Goal: Browse casually

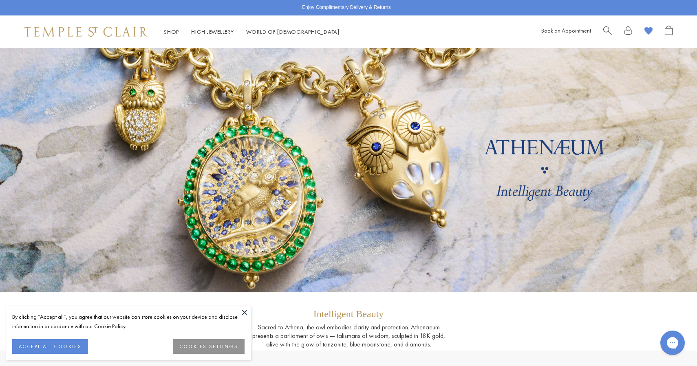
scroll to position [35, 0]
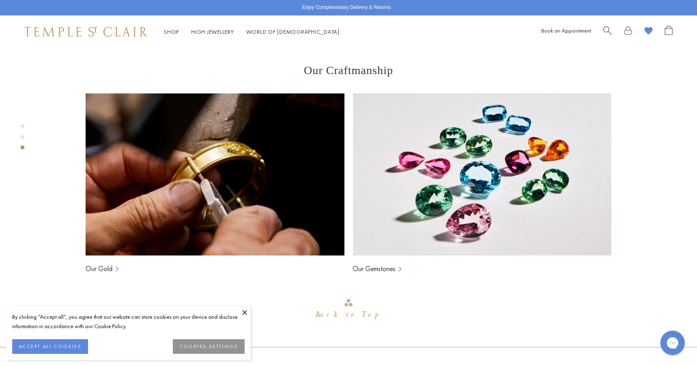
scroll to position [584, 0]
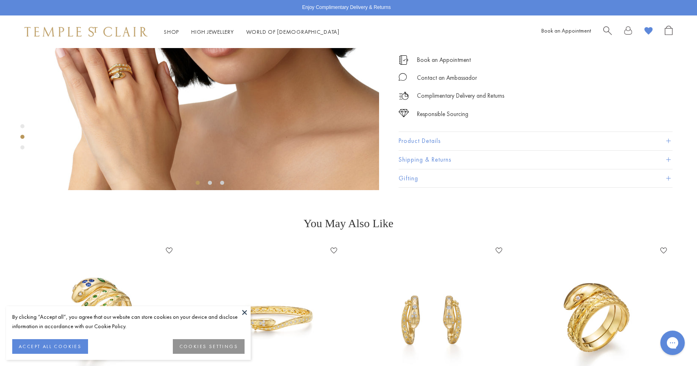
scroll to position [247, 0]
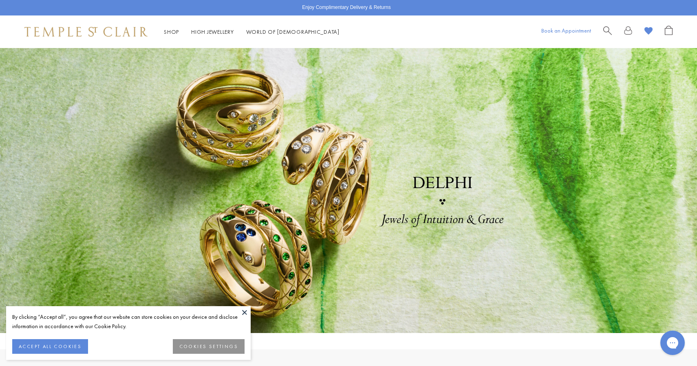
click at [561, 33] on link "Book an Appointment" at bounding box center [566, 30] width 50 height 7
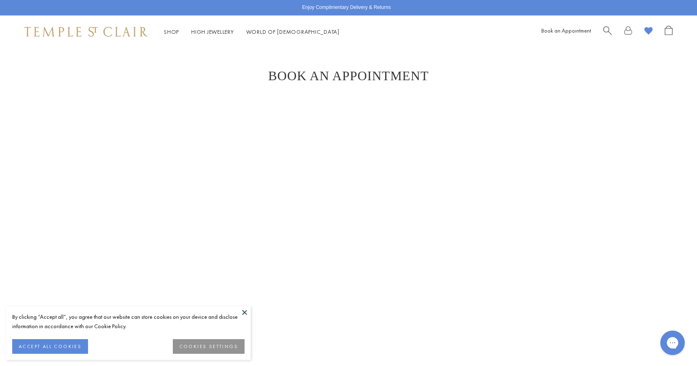
scroll to position [318, 0]
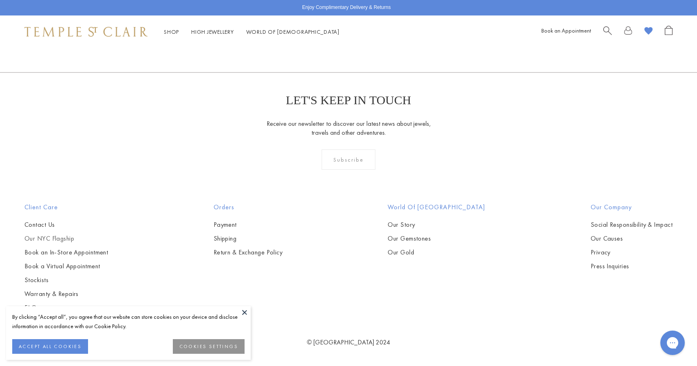
click at [60, 241] on link "Our NYC Flagship" at bounding box center [66, 238] width 84 height 9
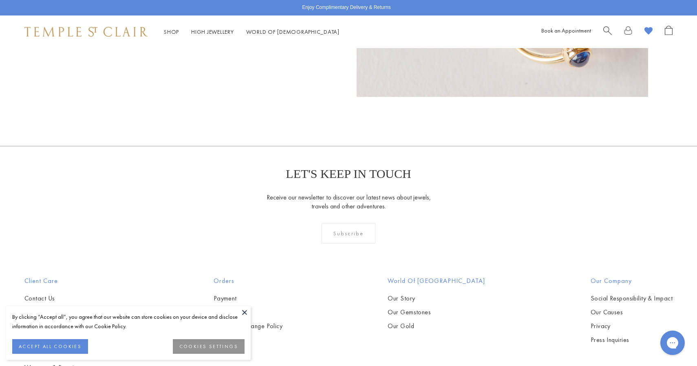
scroll to position [771, 0]
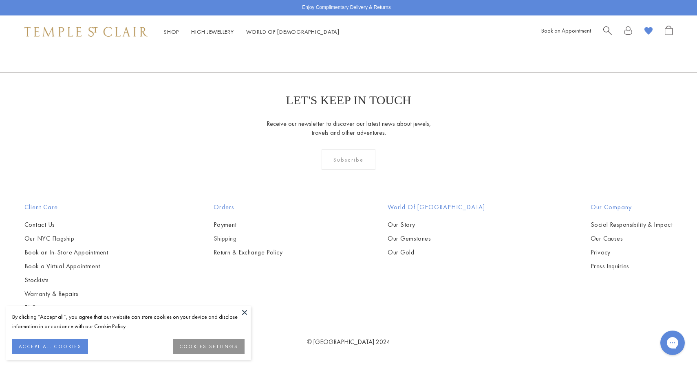
click at [230, 235] on link "Shipping" at bounding box center [248, 238] width 69 height 9
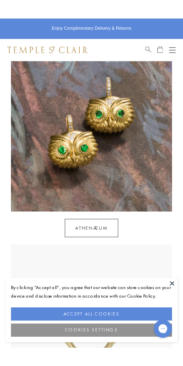
scroll to position [765, 0]
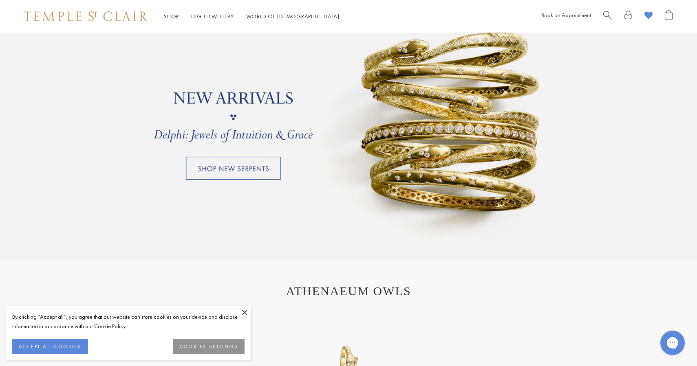
scroll to position [736, 0]
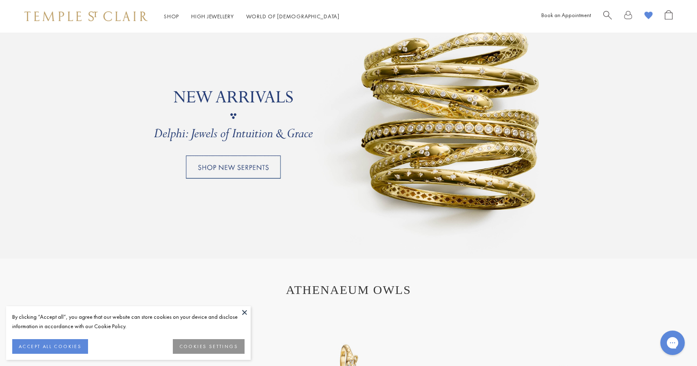
click at [375, 203] on link at bounding box center [348, 116] width 697 height 285
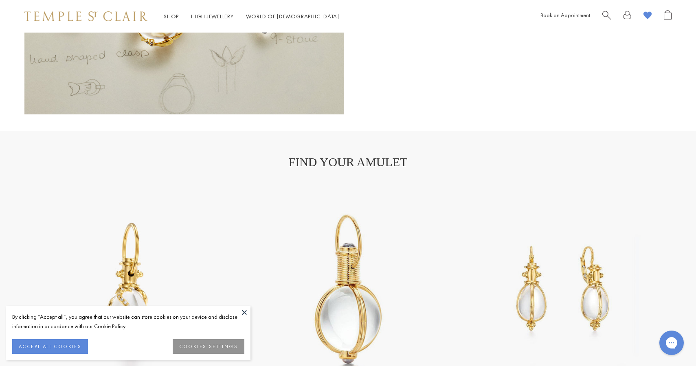
scroll to position [1509, 0]
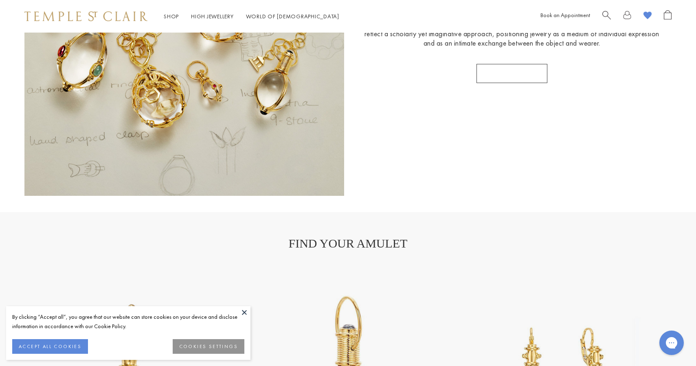
click at [494, 83] on link "SHOP AMULETS" at bounding box center [512, 73] width 71 height 19
click at [246, 146] on img at bounding box center [184, 36] width 320 height 320
click at [226, 86] on img at bounding box center [184, 36] width 320 height 320
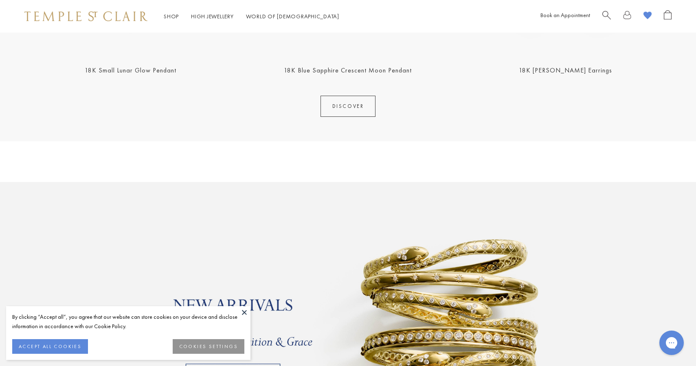
scroll to position [641, 0]
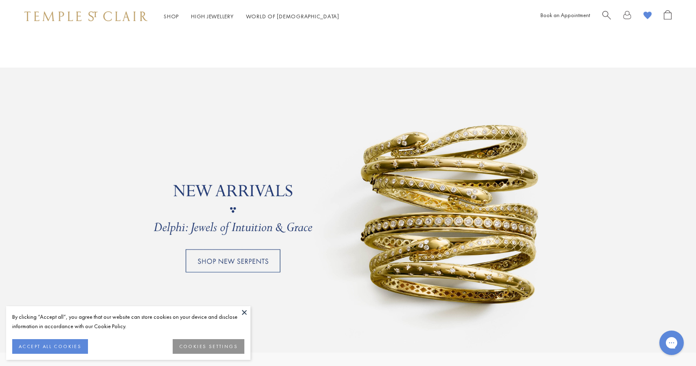
click at [387, 255] on link at bounding box center [348, 210] width 696 height 285
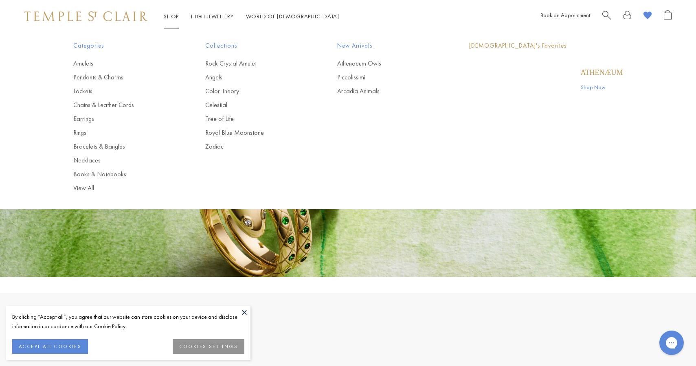
click at [176, 19] on link "Shop Shop" at bounding box center [171, 16] width 15 height 7
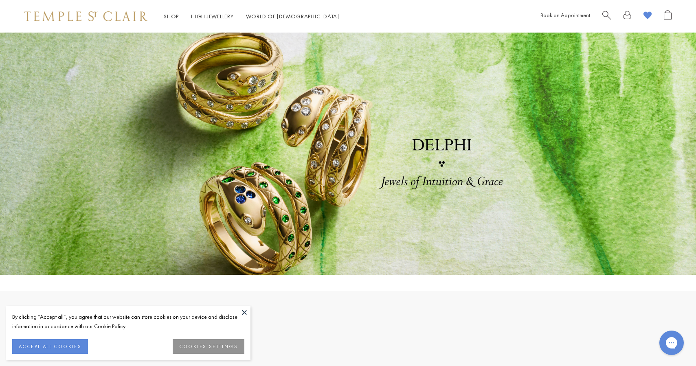
scroll to position [1, 0]
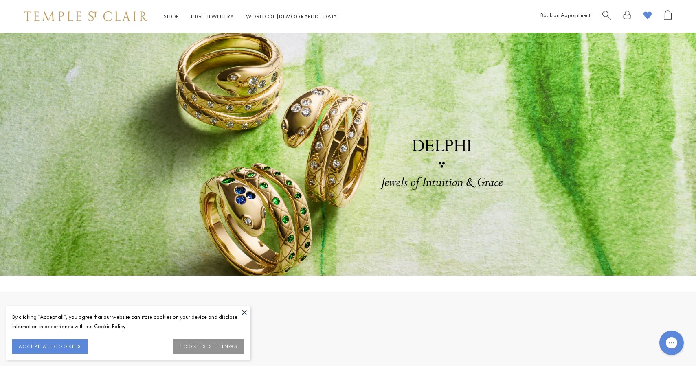
click at [167, 20] on li "Shop Shop Categories Amulets Pendants & Charms Lockets Chains & Leather Cords E…" at bounding box center [171, 16] width 15 height 10
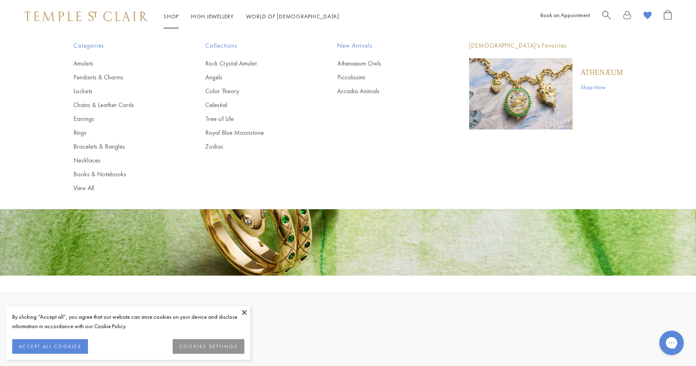
click at [170, 17] on link "Shop Shop" at bounding box center [171, 16] width 15 height 7
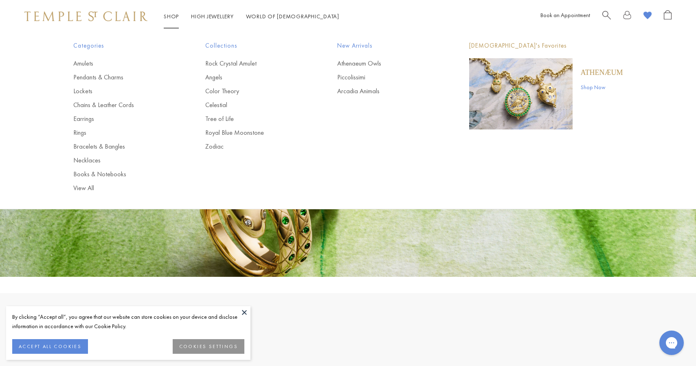
click at [86, 17] on img at bounding box center [85, 16] width 123 height 10
